Goal: Information Seeking & Learning: Learn about a topic

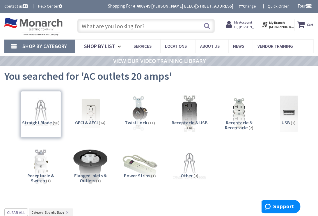
click at [17, 47] on link "Shop By Category" at bounding box center [39, 46] width 71 height 13
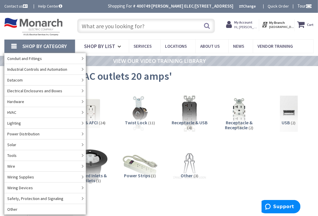
click at [236, 149] on div "Straight Blade (50) GFCI & AFCI (24) Twist Lock (11) Receptacle & USB (4) (2)" at bounding box center [158, 142] width 309 height 109
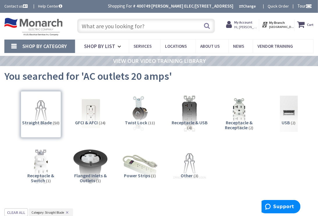
click at [87, 123] on span "GFCI & AFCI" at bounding box center [86, 122] width 23 height 6
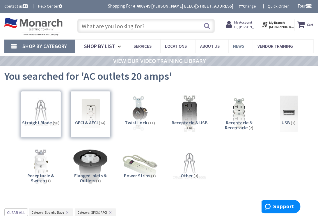
click at [237, 46] on span "News" at bounding box center [238, 46] width 11 height 6
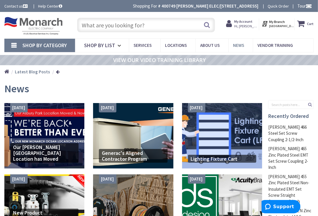
type input "[STREET_ADDRESS]"
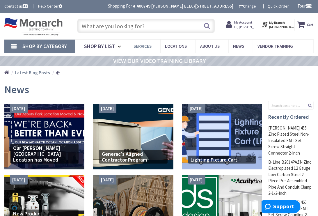
click at [133, 45] on span "Services" at bounding box center [142, 46] width 18 height 6
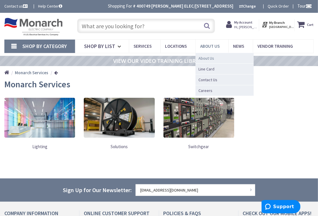
click at [213, 57] on link "About Us" at bounding box center [224, 58] width 58 height 11
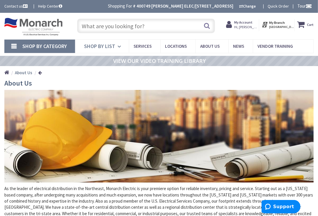
drag, startPoint x: 102, startPoint y: 49, endPoint x: 106, endPoint y: 51, distance: 3.8
click at [102, 49] on link "Shop By List" at bounding box center [102, 46] width 54 height 13
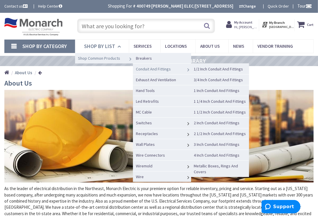
click at [154, 70] on span "Conduit And Fittings" at bounding box center [153, 68] width 35 height 5
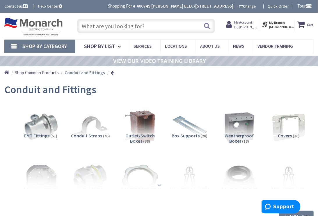
click at [159, 186] on div at bounding box center [159, 172] width 300 height 32
click at [158, 183] on strong at bounding box center [159, 185] width 7 height 6
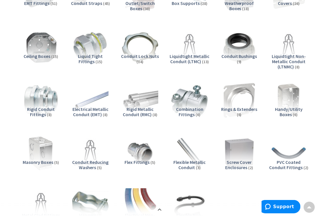
scroll to position [132, 0]
click at [84, 104] on img at bounding box center [90, 101] width 40 height 40
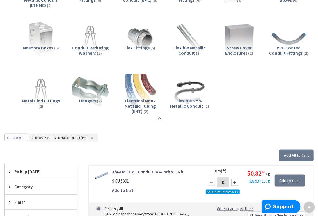
scroll to position [246, 0]
click at [133, 104] on span "Electrical Non-Metallic Tubing (ENT)" at bounding box center [139, 106] width 31 height 16
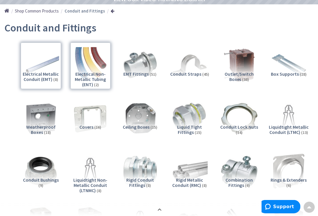
scroll to position [61, 0]
click at [85, 59] on div "Electrical Non-Metallic Tubing (ENT) (2)" at bounding box center [90, 66] width 40 height 46
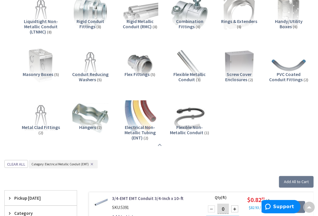
scroll to position [220, 0]
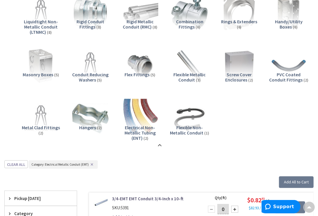
click at [135, 110] on img at bounding box center [140, 119] width 40 height 40
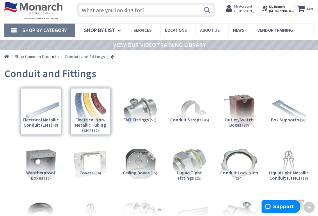
scroll to position [8, 0]
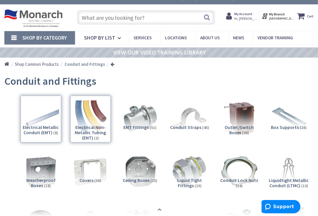
click at [147, 21] on input "text" at bounding box center [146, 17] width 138 height 15
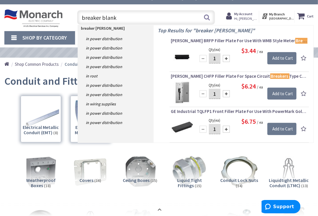
type input "breaker blanks"
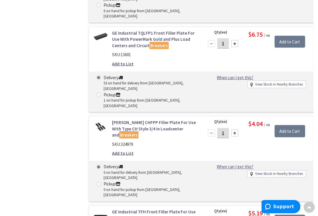
scroll to position [317, 0]
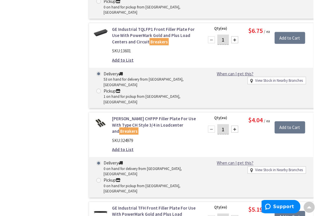
click at [131, 205] on link "GE Industrial TFH Front Filler Plate For Use With PowerMark Gold and Plus Load …" at bounding box center [154, 214] width 85 height 19
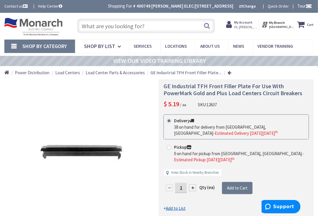
click at [91, 28] on input "text" at bounding box center [146, 26] width 138 height 15
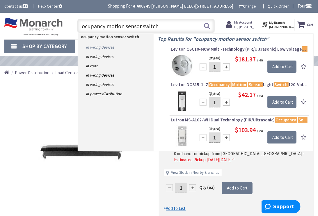
type input "ocupancy motion sensor switch"
click at [102, 48] on link "in Wiring Devices" at bounding box center [116, 46] width 76 height 9
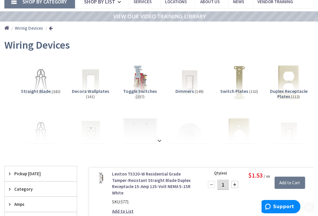
scroll to position [53, 0]
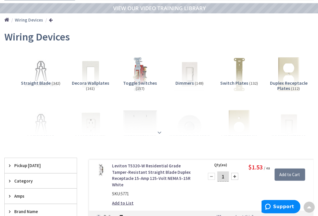
click at [156, 133] on strong at bounding box center [159, 132] width 7 height 6
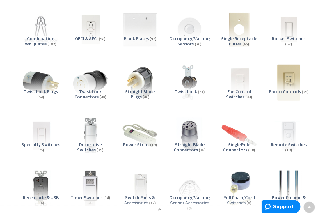
scroll to position [158, 0]
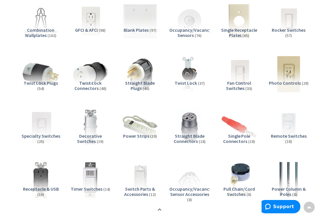
click at [36, 129] on img at bounding box center [41, 127] width 40 height 40
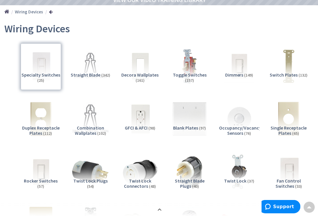
scroll to position [0, 0]
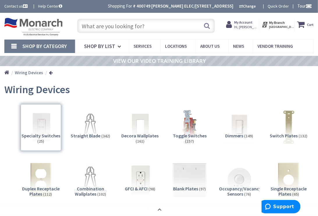
click at [150, 26] on input "text" at bounding box center [146, 26] width 138 height 15
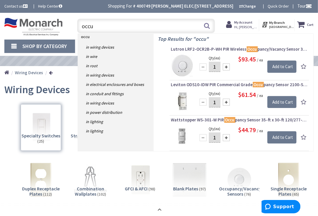
type input "occu"
click at [187, 95] on img at bounding box center [182, 101] width 22 height 22
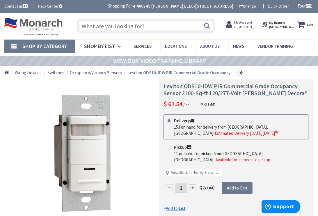
drag, startPoint x: 164, startPoint y: 85, endPoint x: 216, endPoint y: 78, distance: 52.5
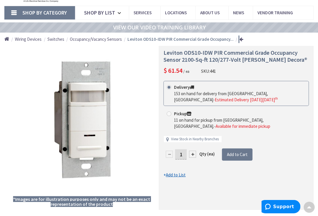
scroll to position [26, 0]
